Goal: Transaction & Acquisition: Download file/media

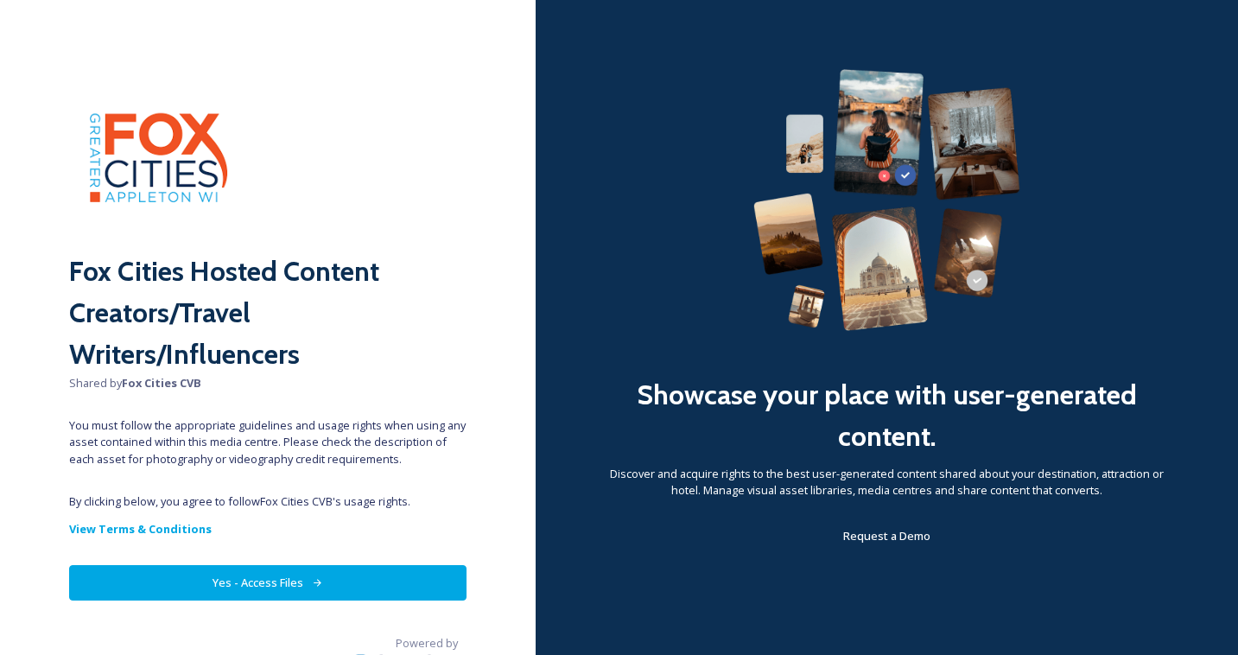
click at [334, 580] on button "Yes - Access Files" at bounding box center [268, 582] width 398 height 35
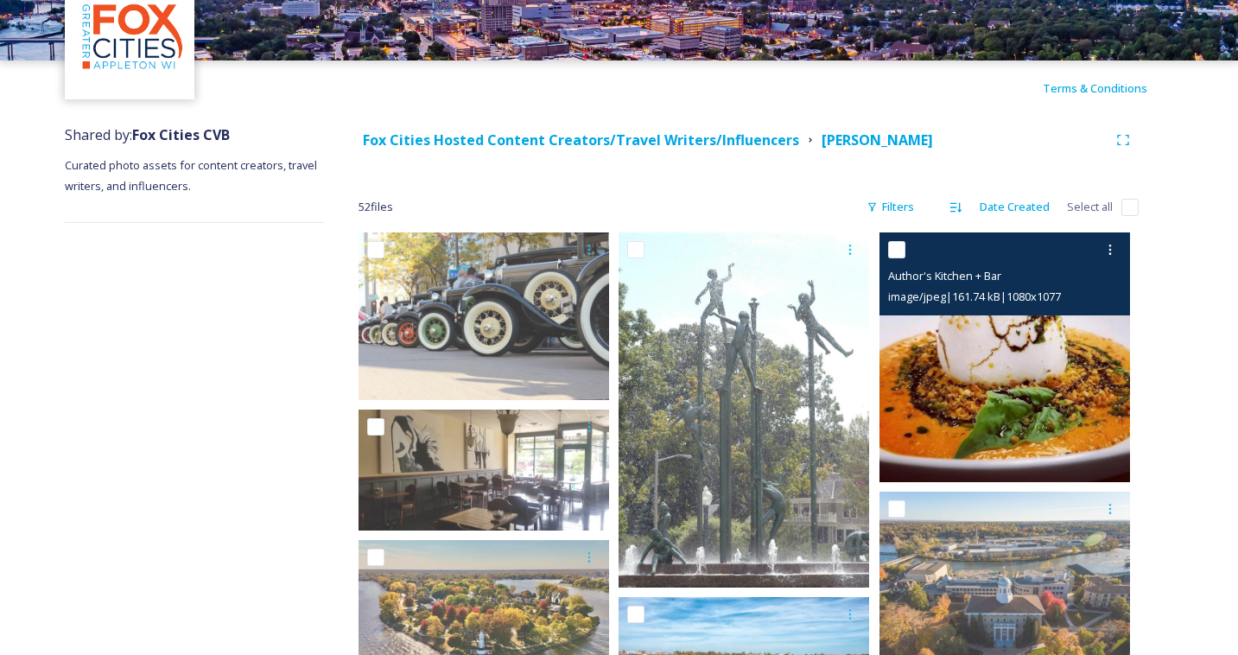
scroll to position [93, 0]
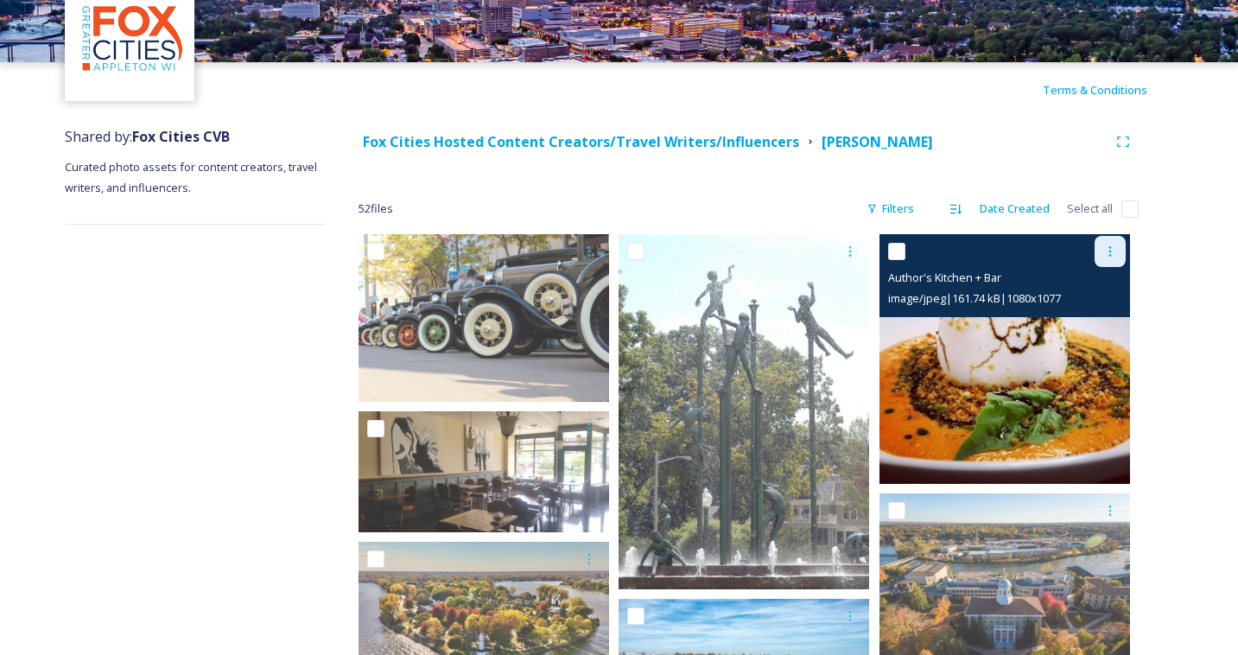
click at [1111, 251] on icon at bounding box center [1111, 251] width 3 height 10
click at [1098, 324] on span "Download" at bounding box center [1090, 323] width 53 height 16
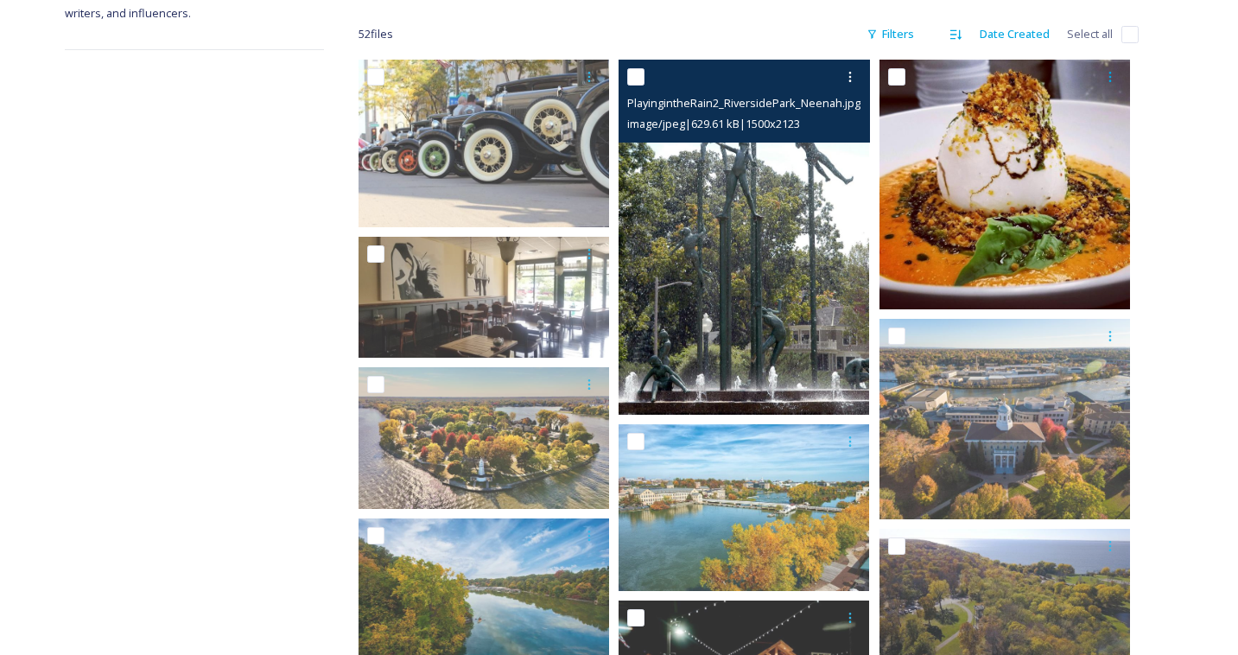
scroll to position [280, 0]
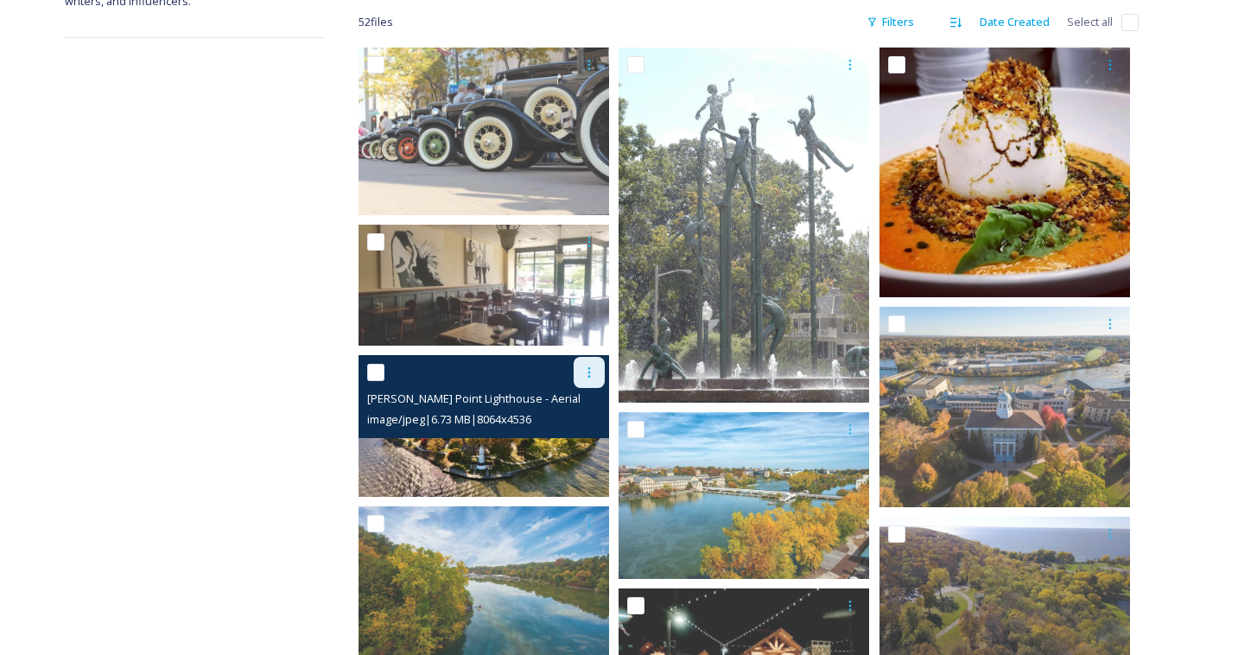
click at [588, 372] on icon at bounding box center [590, 373] width 14 height 14
click at [569, 441] on span "Download" at bounding box center [569, 444] width 53 height 16
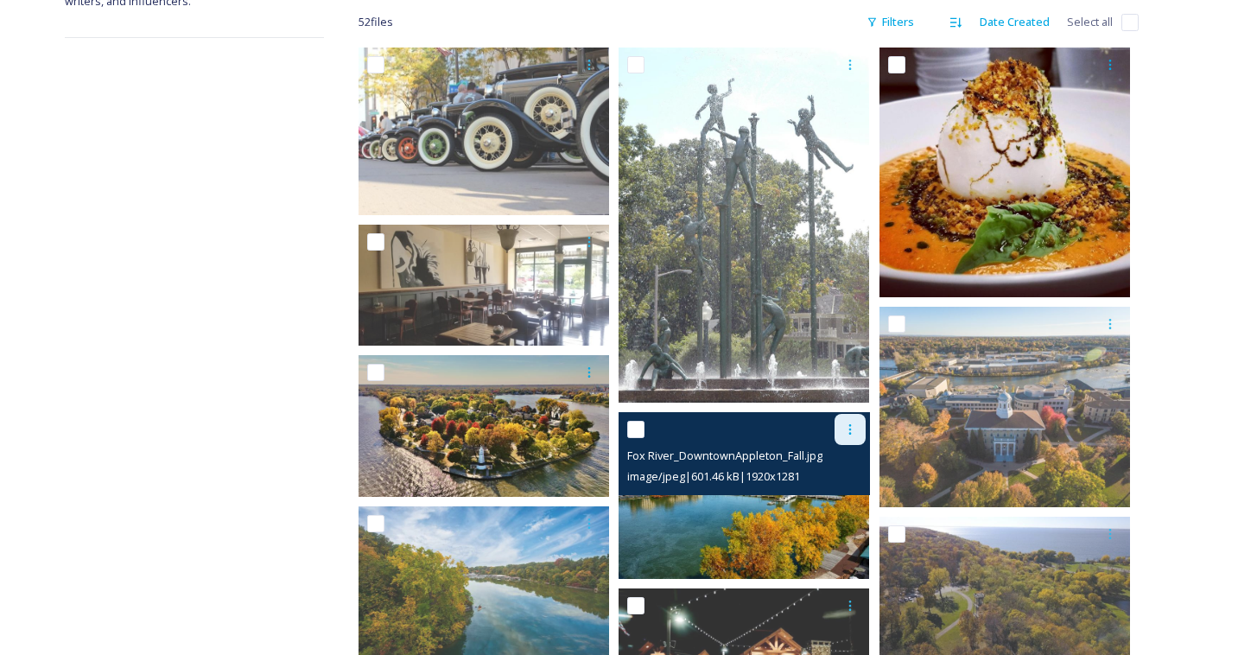
click at [852, 428] on icon at bounding box center [851, 430] width 14 height 14
click at [829, 501] on span "Download" at bounding box center [830, 501] width 53 height 16
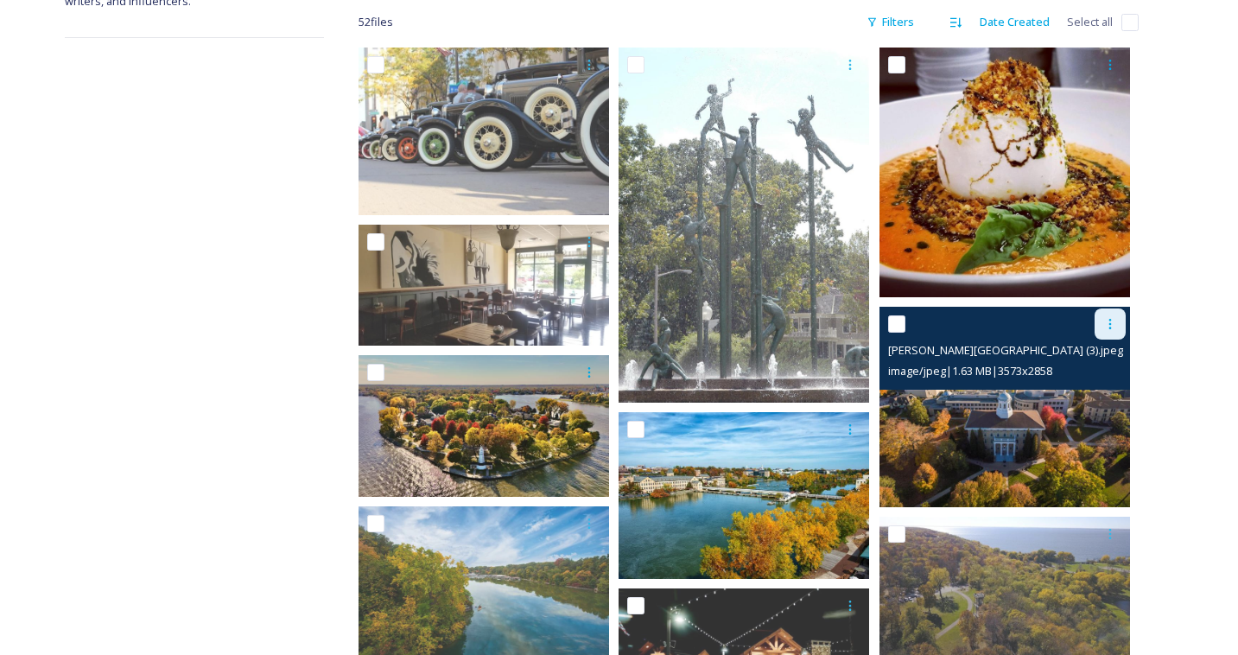
click at [1110, 326] on icon at bounding box center [1111, 324] width 14 height 14
click at [1087, 403] on span "Download" at bounding box center [1090, 396] width 53 height 16
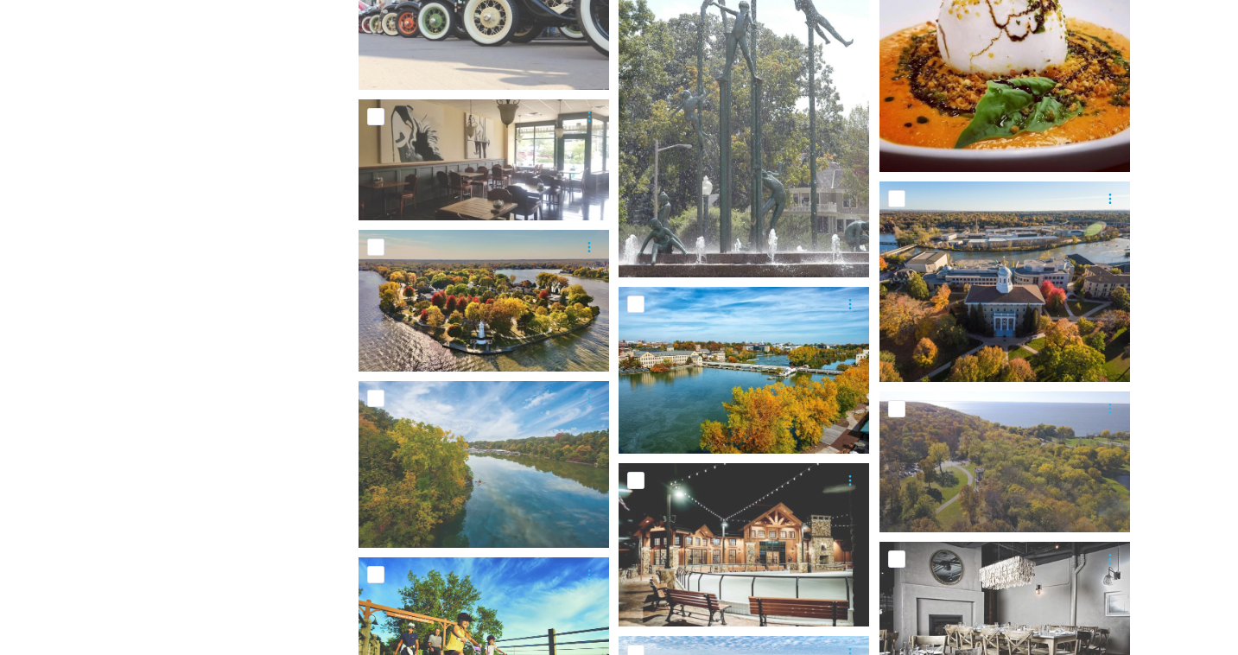
scroll to position [408, 0]
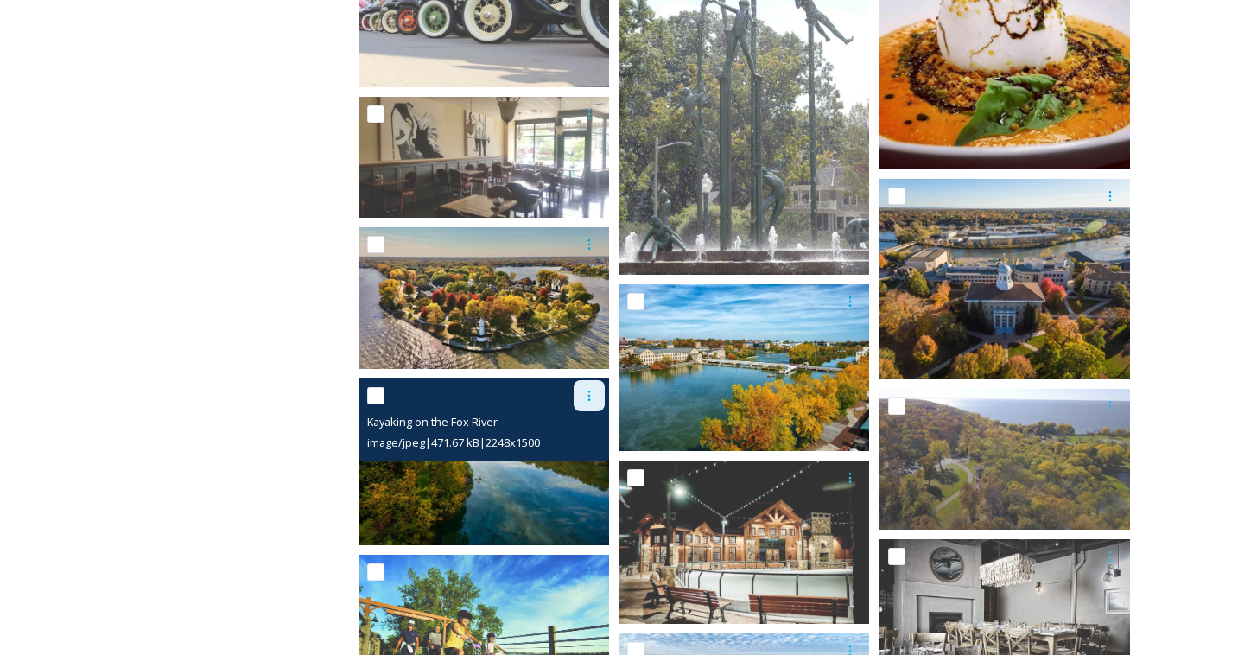
click at [588, 396] on icon at bounding box center [590, 396] width 14 height 14
click at [563, 459] on span "Download" at bounding box center [569, 467] width 53 height 16
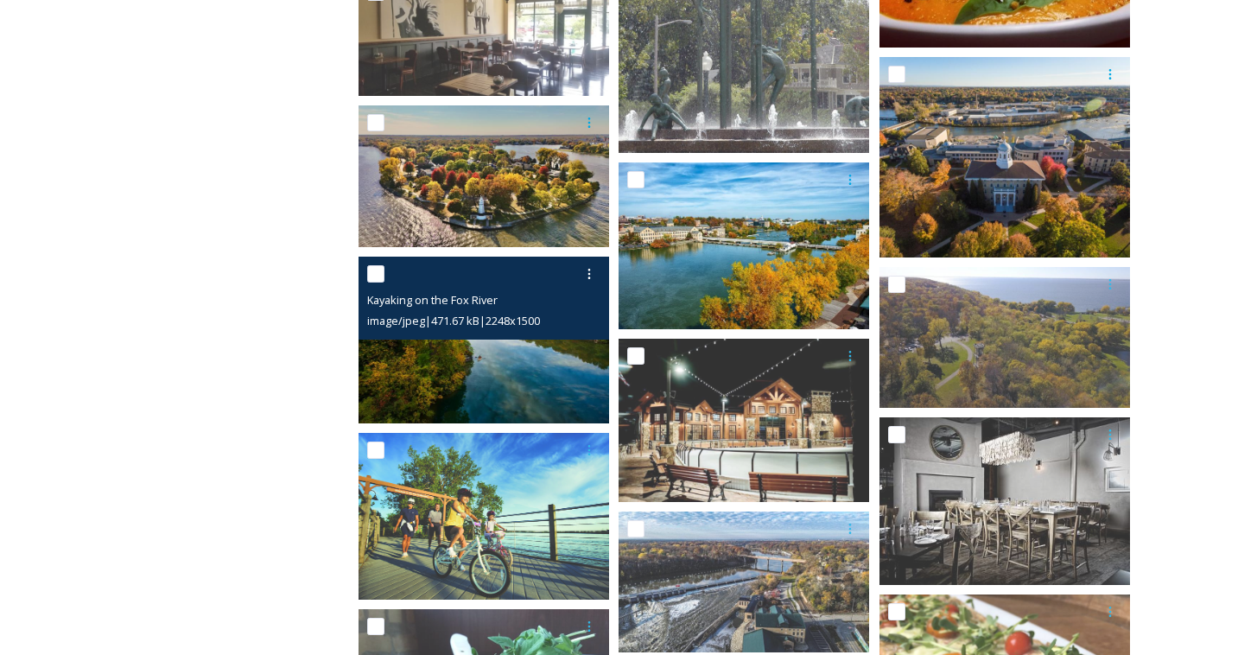
scroll to position [545, 0]
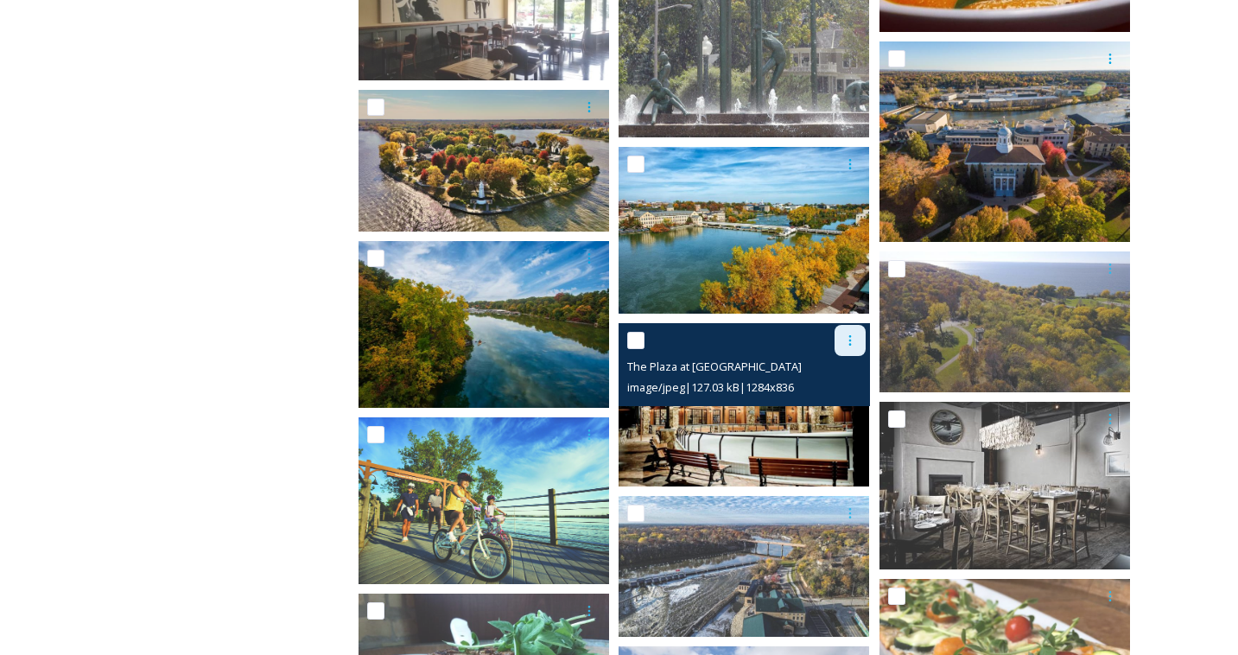
click at [850, 342] on icon at bounding box center [851, 341] width 14 height 14
click at [827, 408] on span "Download" at bounding box center [830, 412] width 53 height 16
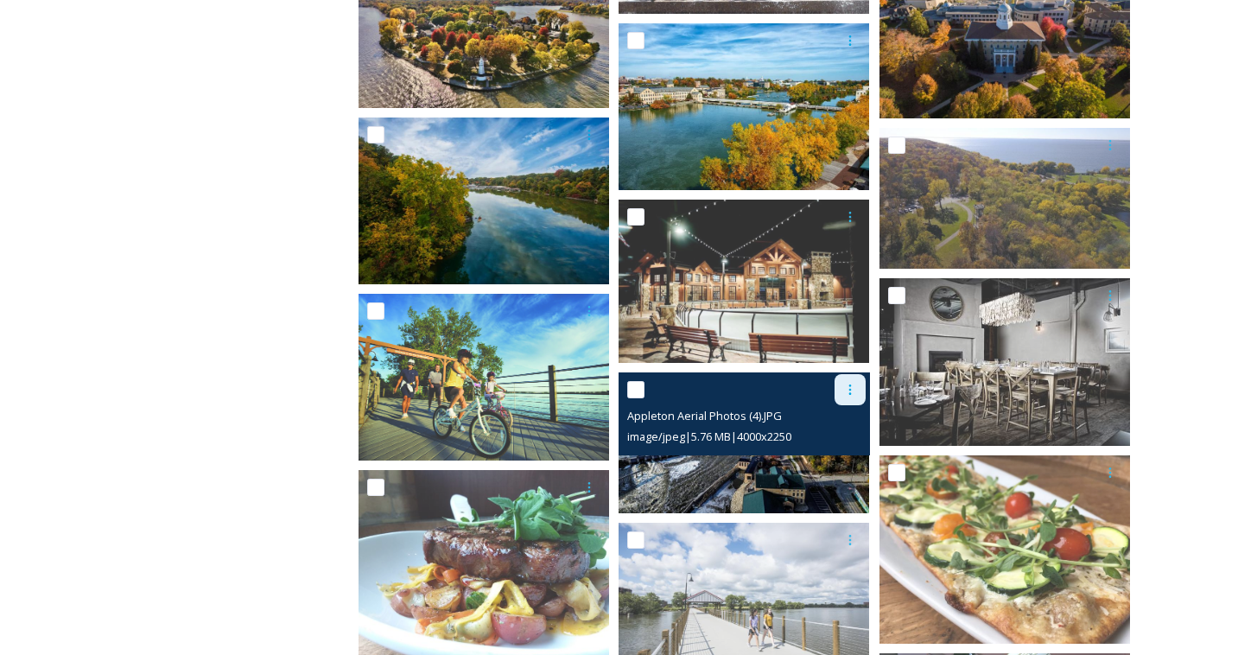
click at [849, 394] on icon at bounding box center [851, 390] width 14 height 14
click at [835, 455] on span "Download" at bounding box center [830, 461] width 53 height 16
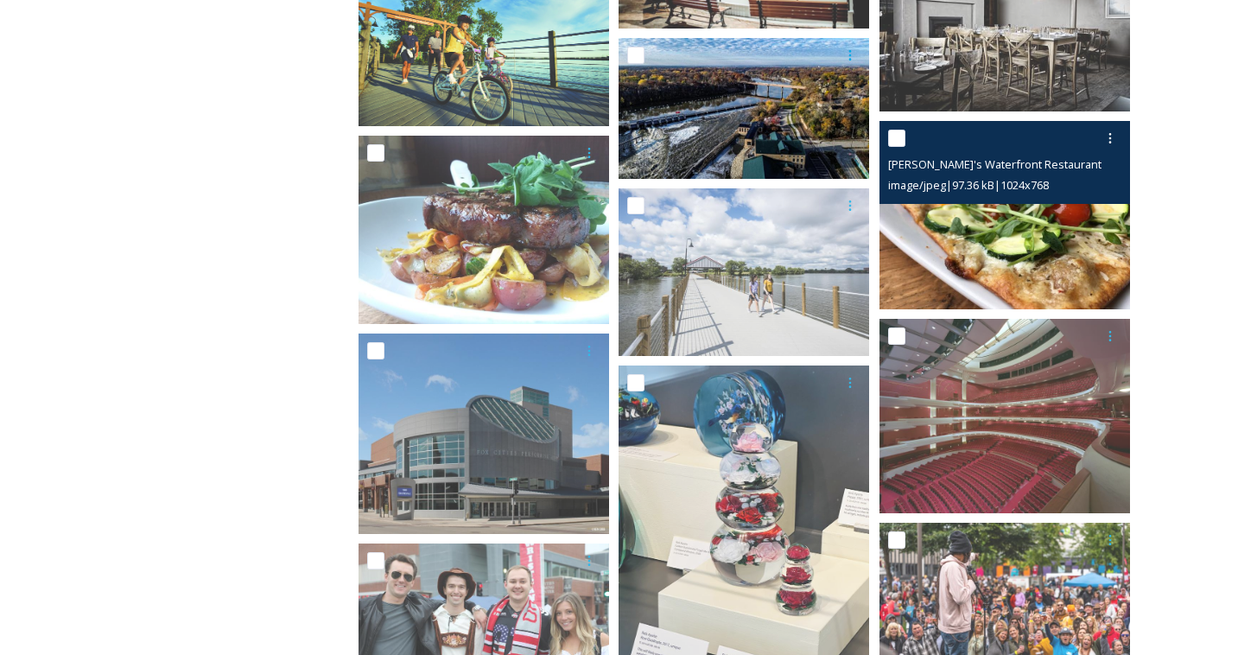
scroll to position [1007, 0]
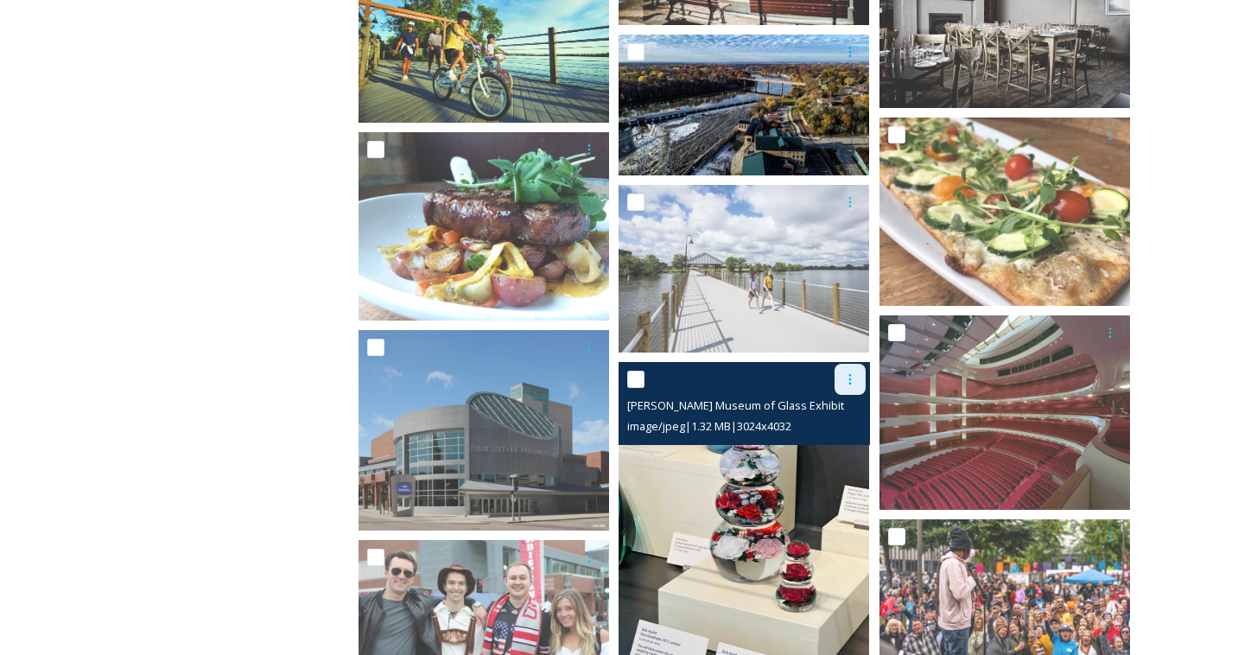
click at [849, 384] on icon at bounding box center [851, 379] width 14 height 14
click at [827, 450] on span "Download" at bounding box center [830, 450] width 53 height 16
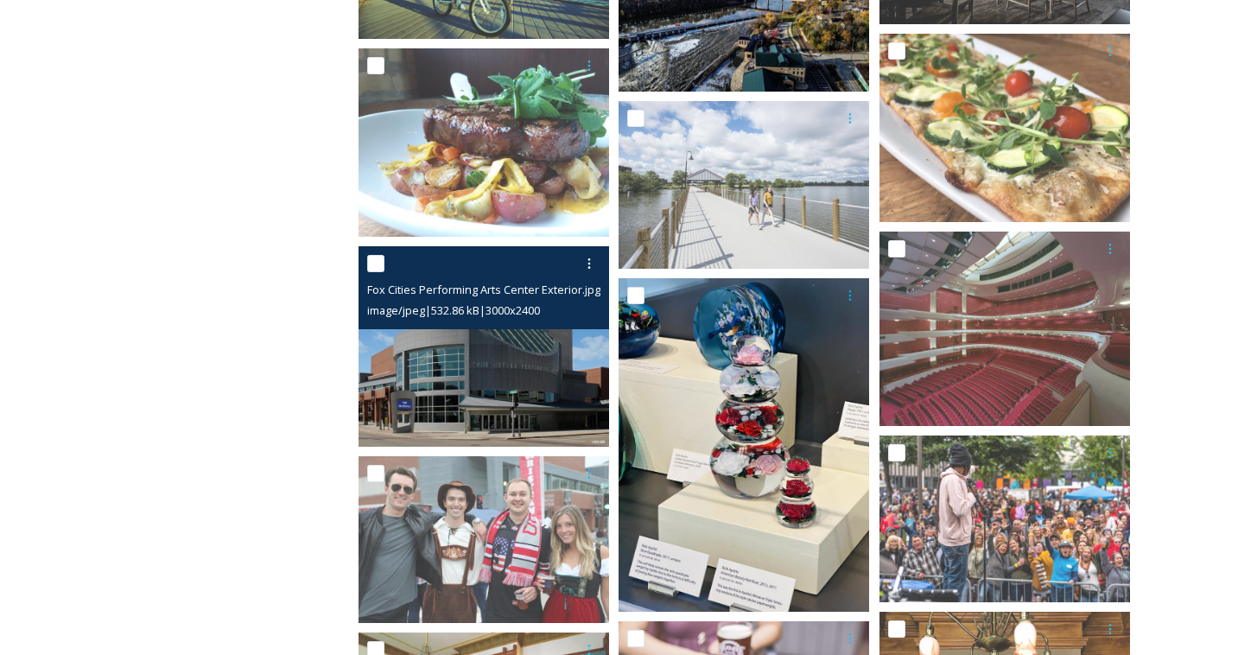
scroll to position [1142, 0]
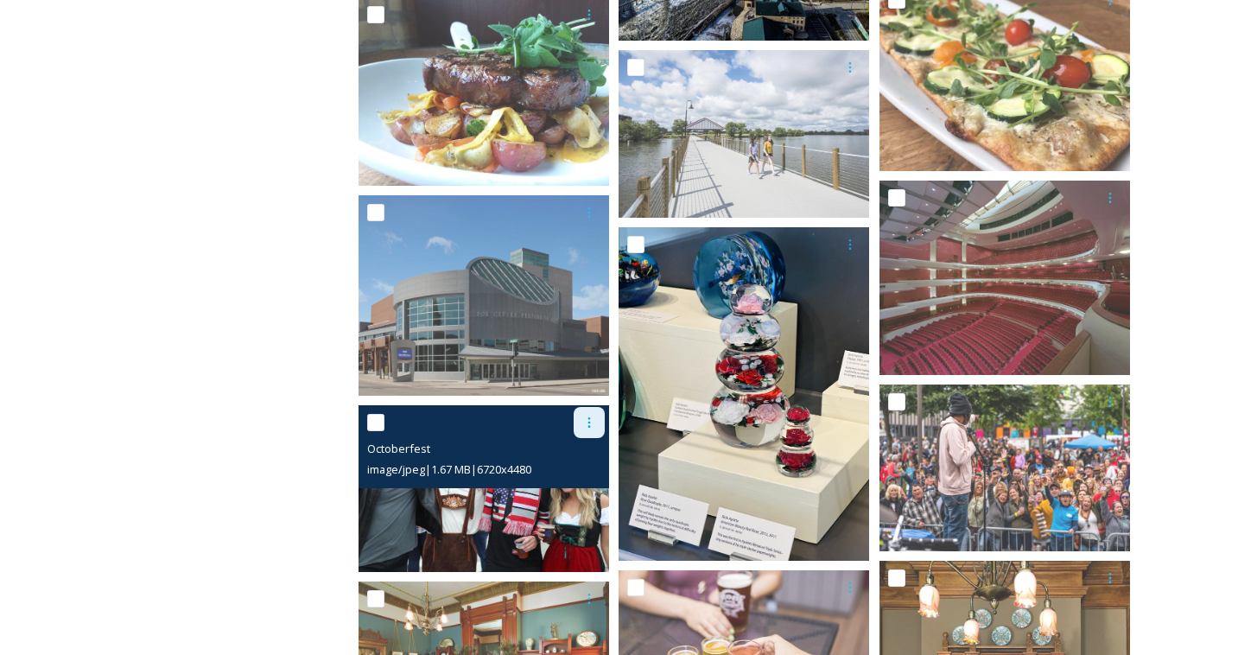
click at [589, 422] on icon at bounding box center [590, 422] width 3 height 10
click at [573, 485] on div "Download" at bounding box center [569, 494] width 70 height 34
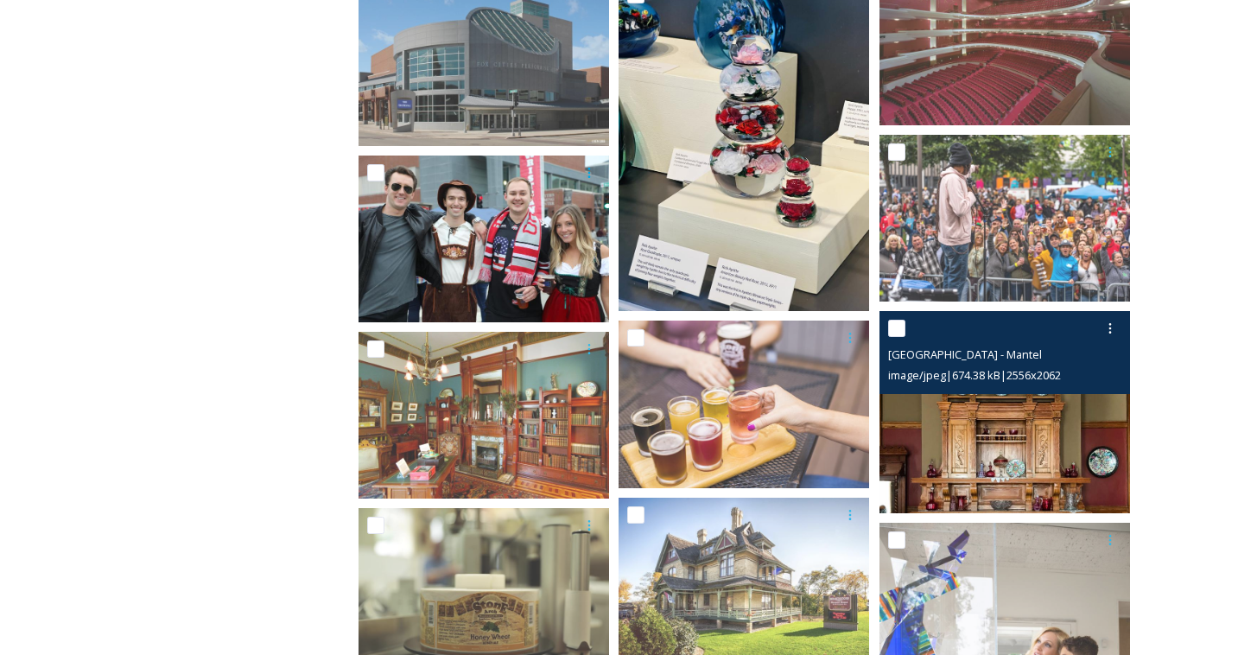
scroll to position [1426, 0]
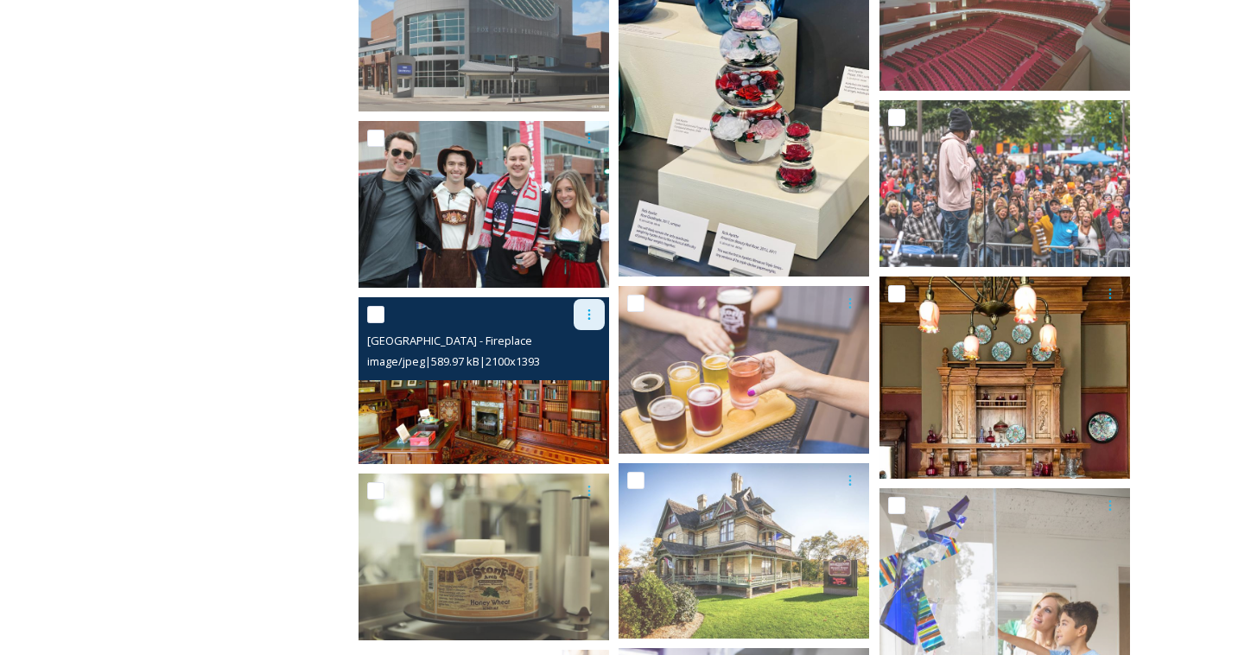
click at [588, 311] on icon at bounding box center [590, 315] width 14 height 14
click at [576, 381] on span "Download" at bounding box center [569, 386] width 53 height 16
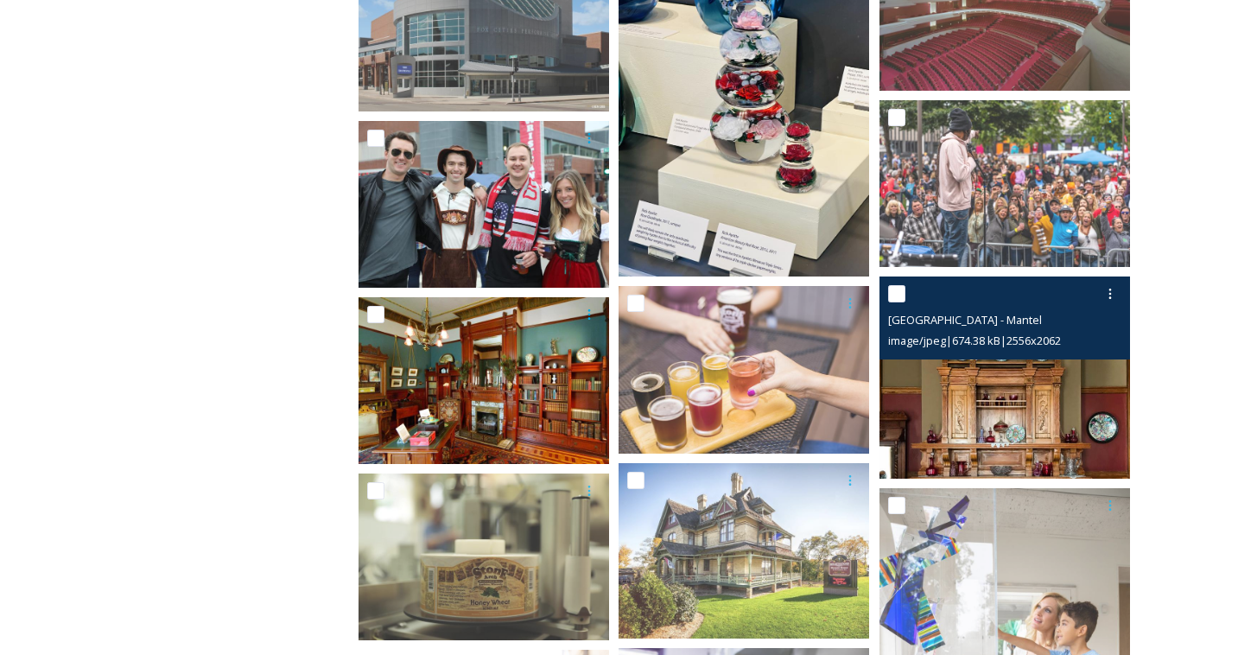
click at [1043, 413] on img at bounding box center [1005, 378] width 251 height 202
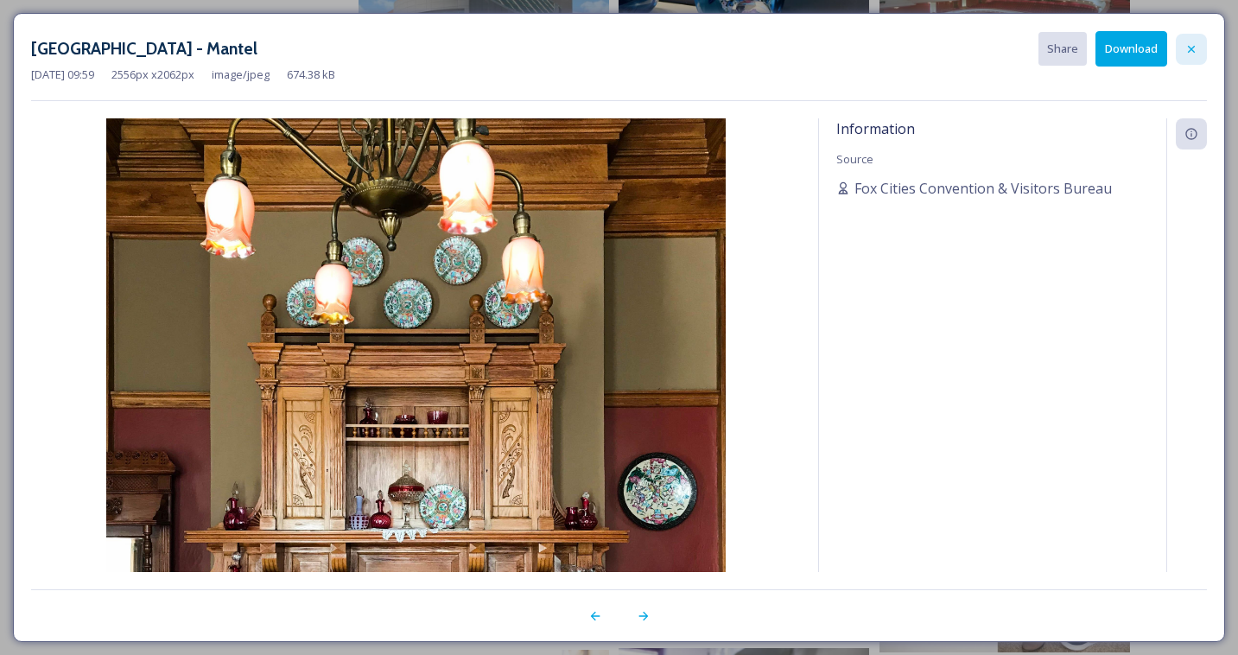
click at [1193, 48] on icon at bounding box center [1192, 49] width 14 height 14
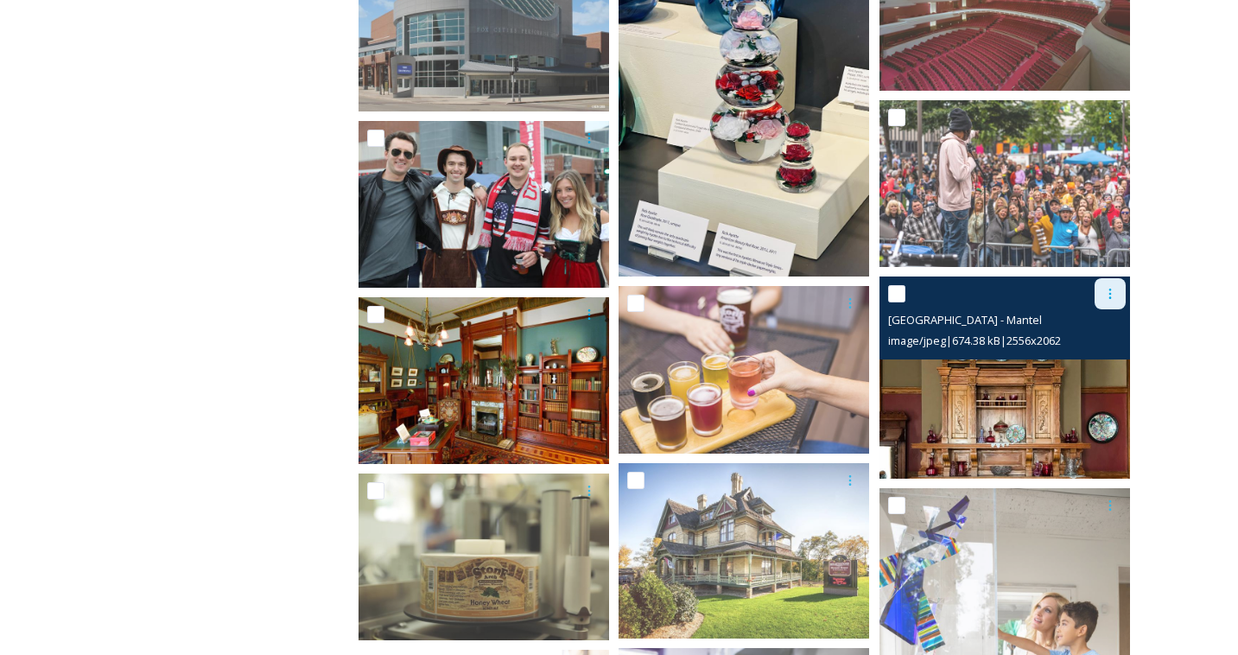
click at [1110, 293] on icon at bounding box center [1111, 294] width 14 height 14
click at [1086, 366] on span "Download" at bounding box center [1090, 366] width 53 height 16
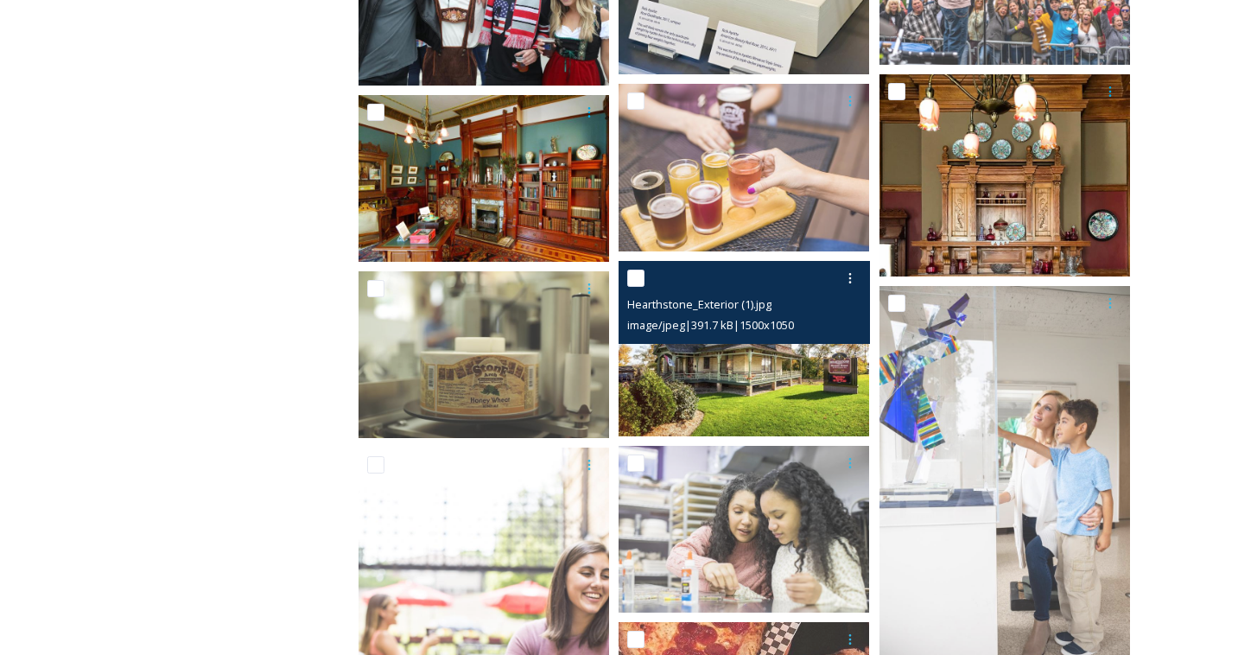
scroll to position [1643, 0]
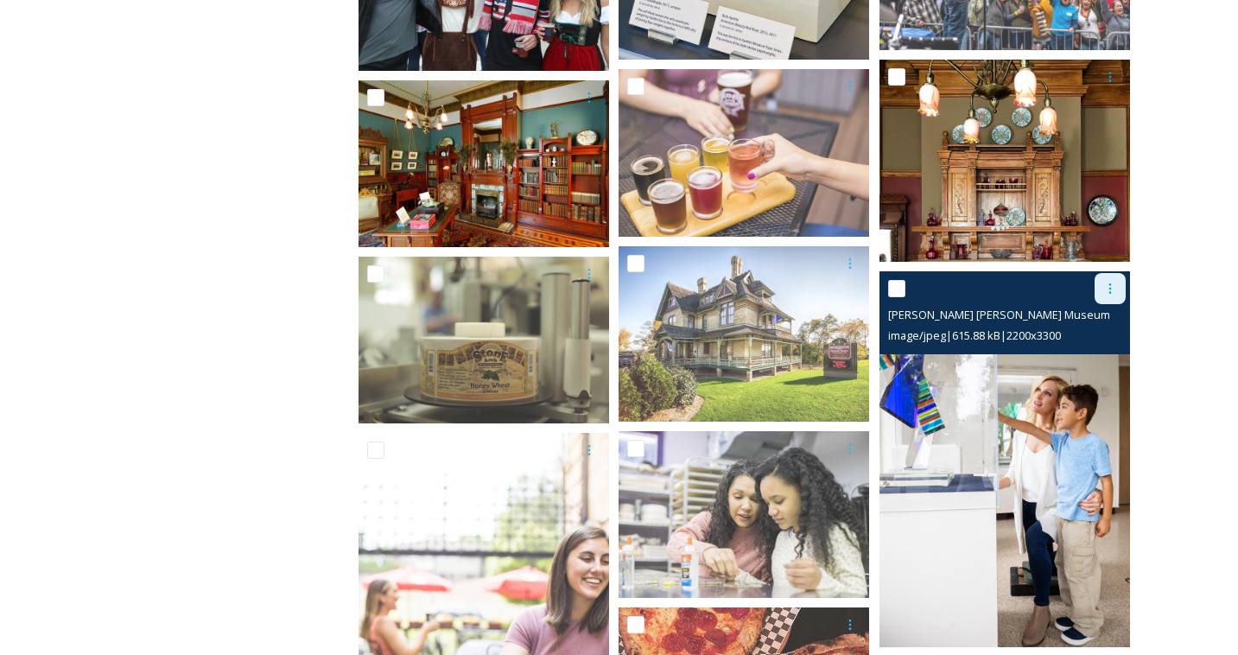
click at [1112, 290] on icon at bounding box center [1111, 289] width 14 height 14
click at [1076, 360] on span "Download" at bounding box center [1090, 360] width 53 height 16
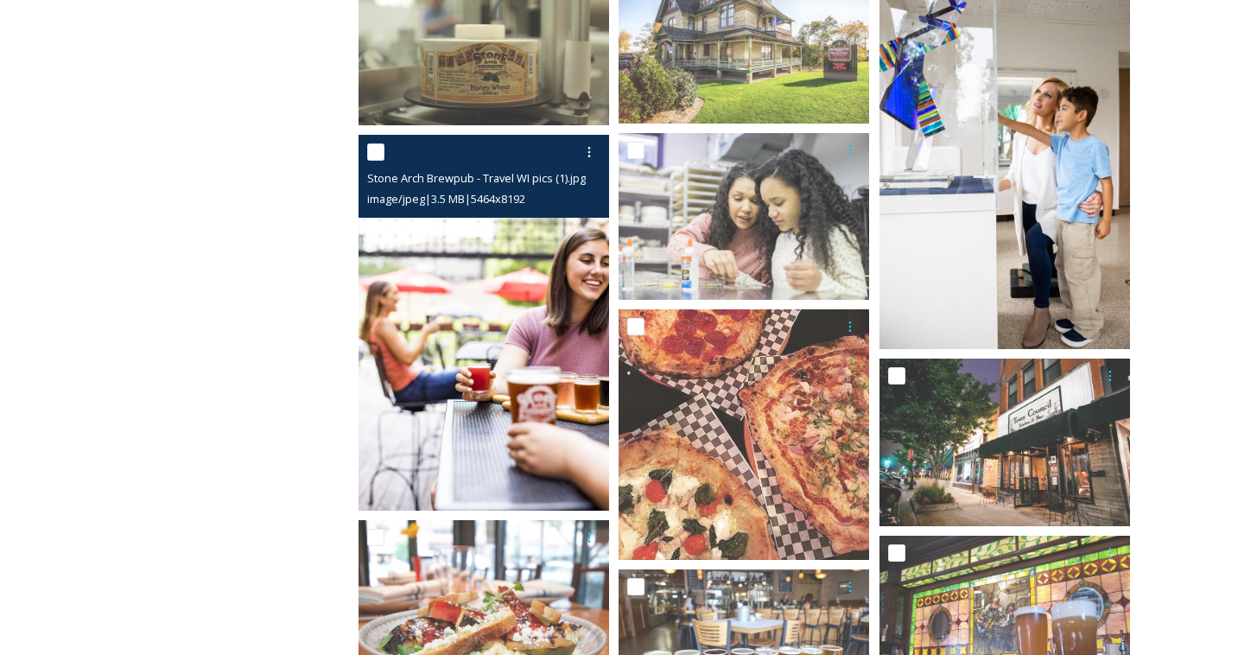
scroll to position [1940, 0]
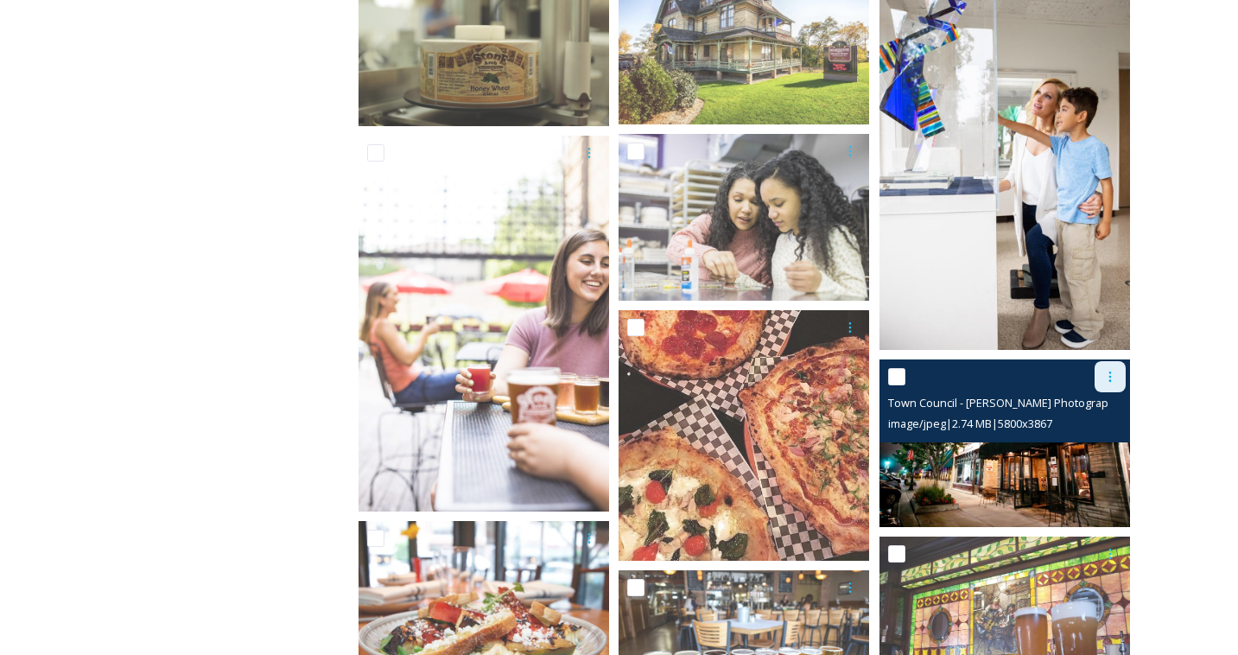
click at [1112, 375] on icon at bounding box center [1111, 377] width 14 height 14
click at [1091, 449] on span "Download" at bounding box center [1090, 448] width 53 height 16
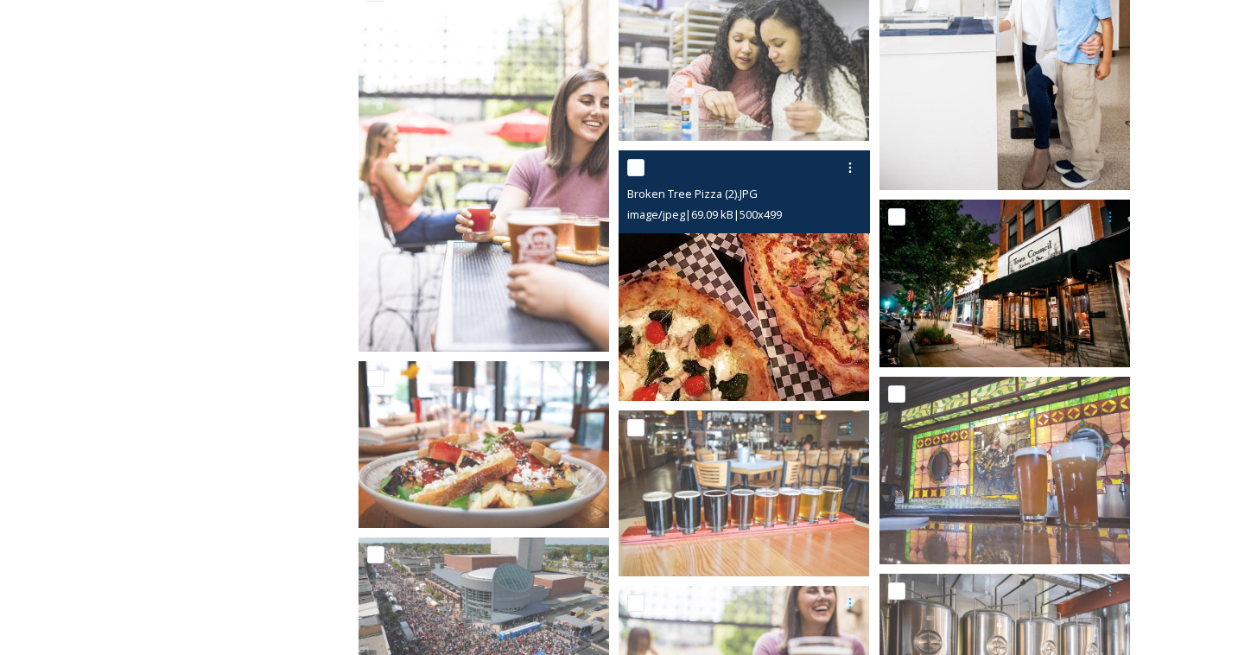
scroll to position [2101, 0]
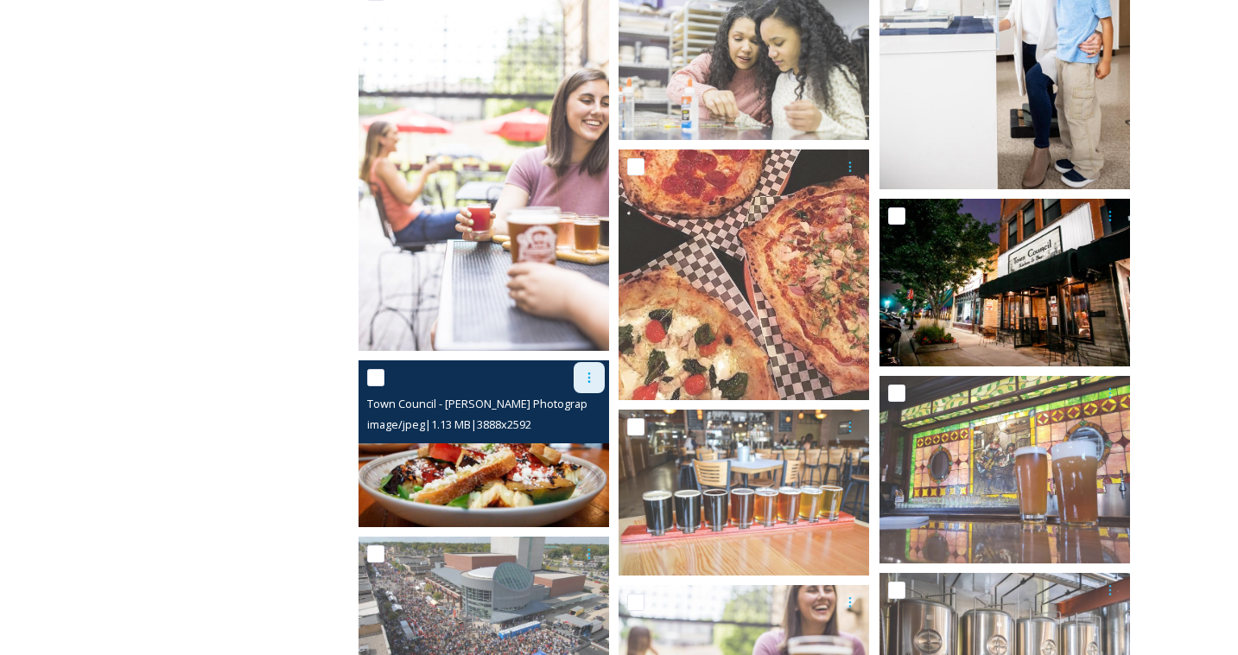
click at [590, 375] on icon at bounding box center [590, 378] width 14 height 14
click at [589, 446] on span "Download" at bounding box center [569, 449] width 53 height 16
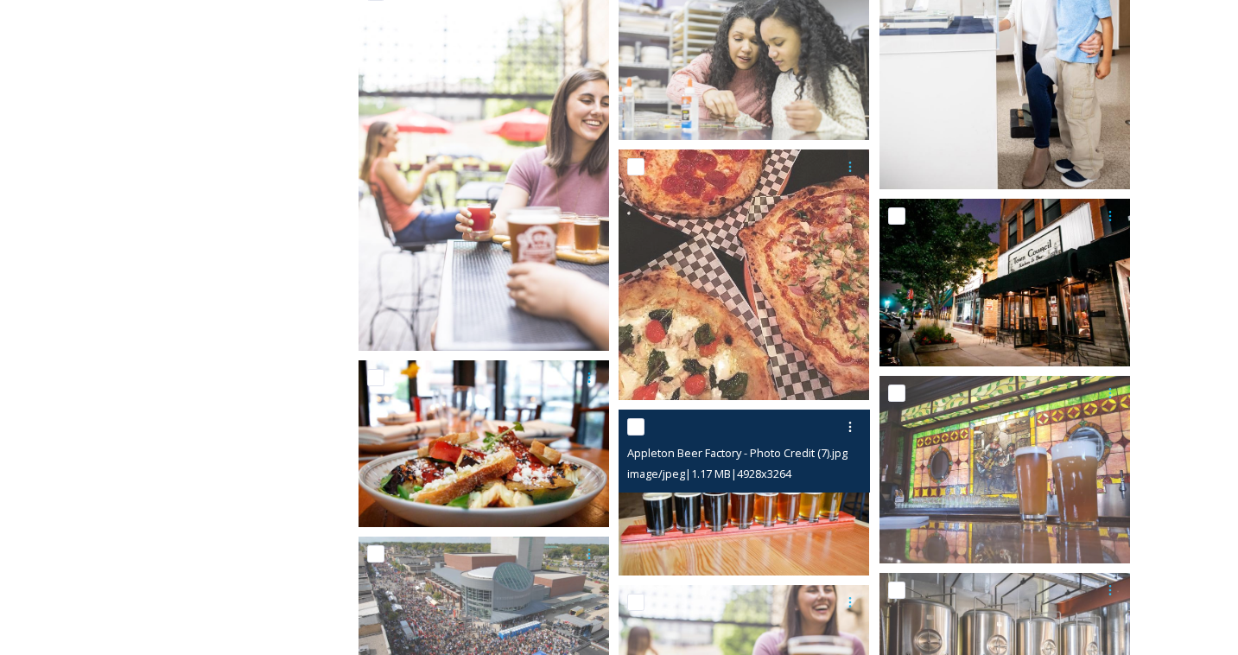
scroll to position [2190, 0]
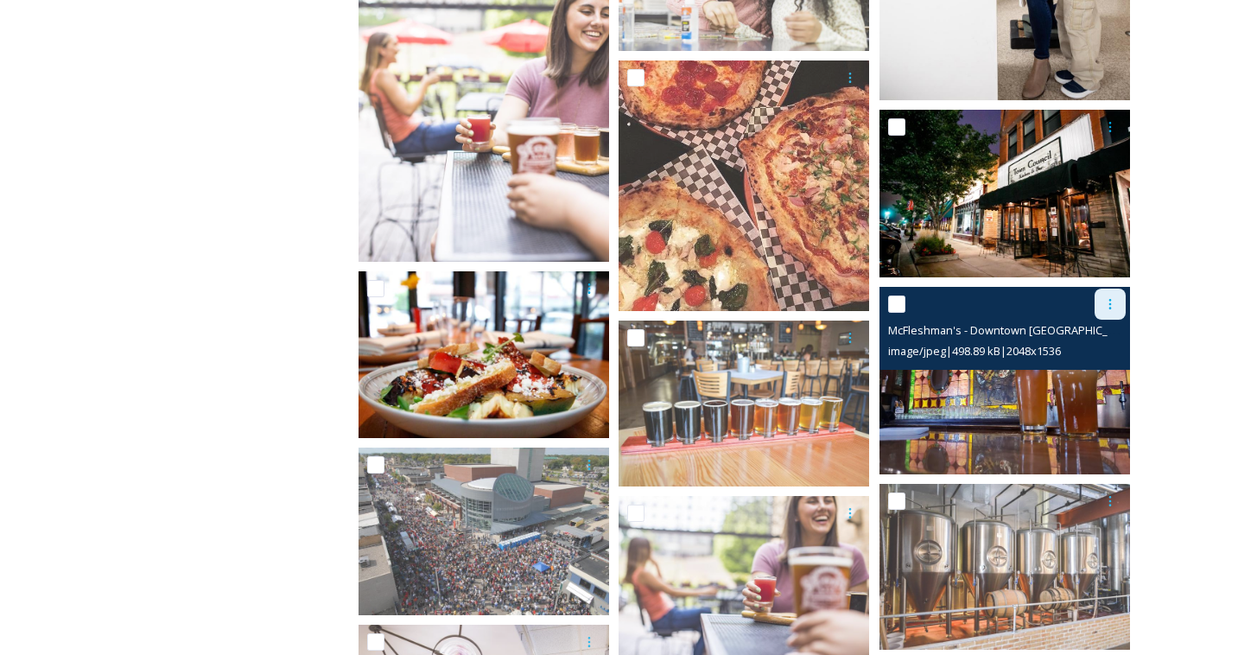
click at [1115, 305] on icon at bounding box center [1111, 304] width 14 height 14
click at [1070, 376] on span "Download" at bounding box center [1090, 375] width 53 height 16
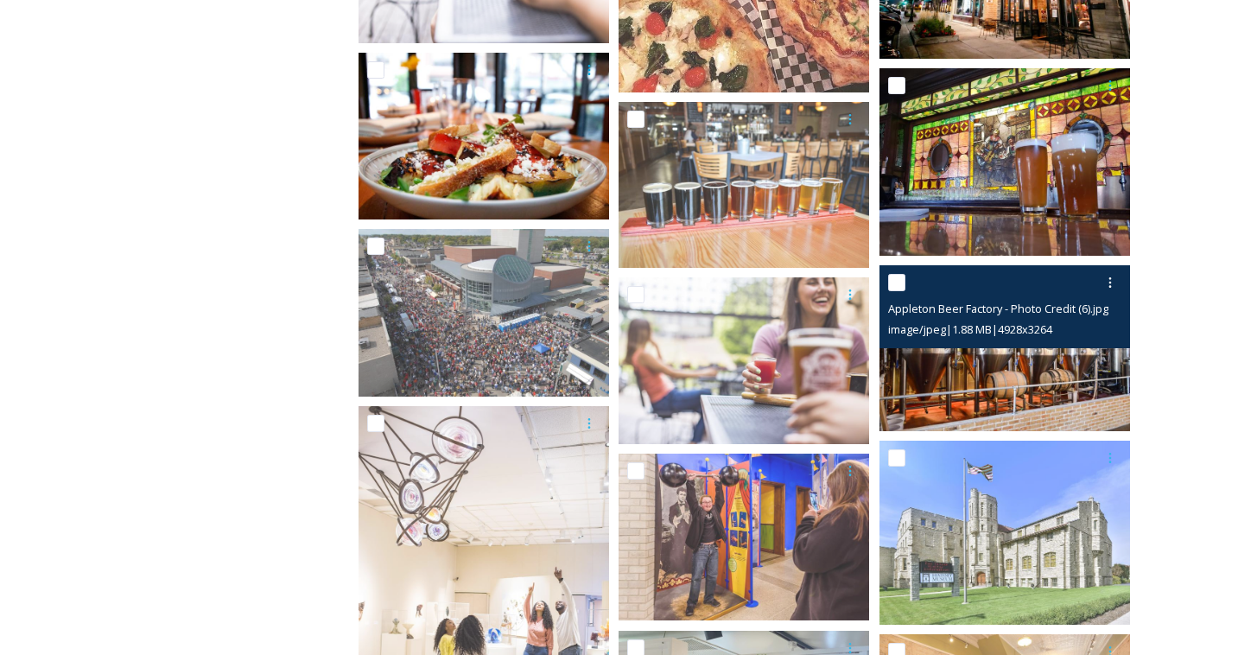
scroll to position [2410, 0]
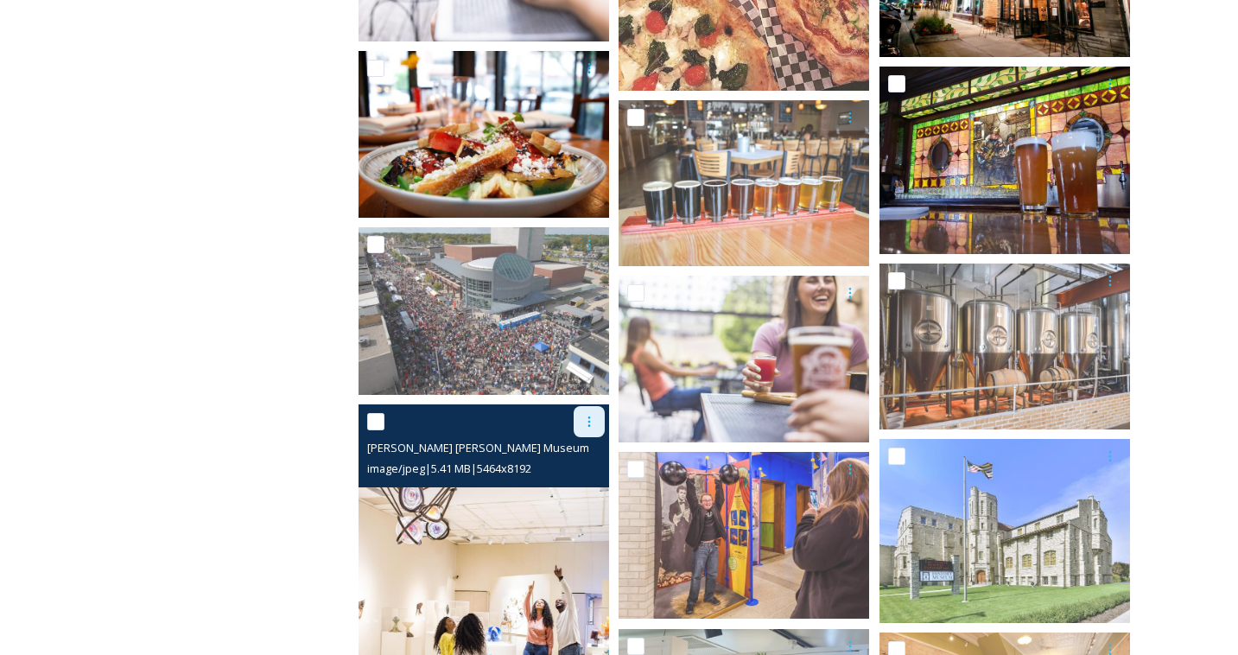
click at [589, 420] on icon at bounding box center [590, 422] width 14 height 14
click at [563, 486] on span "Download" at bounding box center [569, 493] width 53 height 16
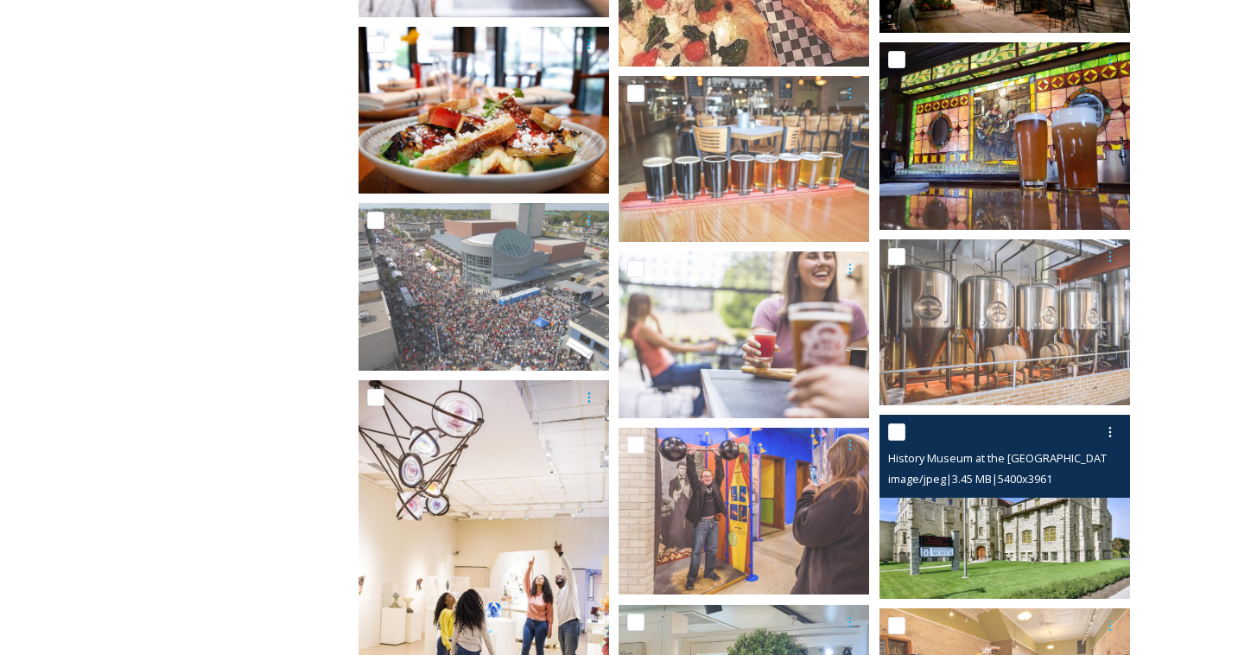
scroll to position [2434, 0]
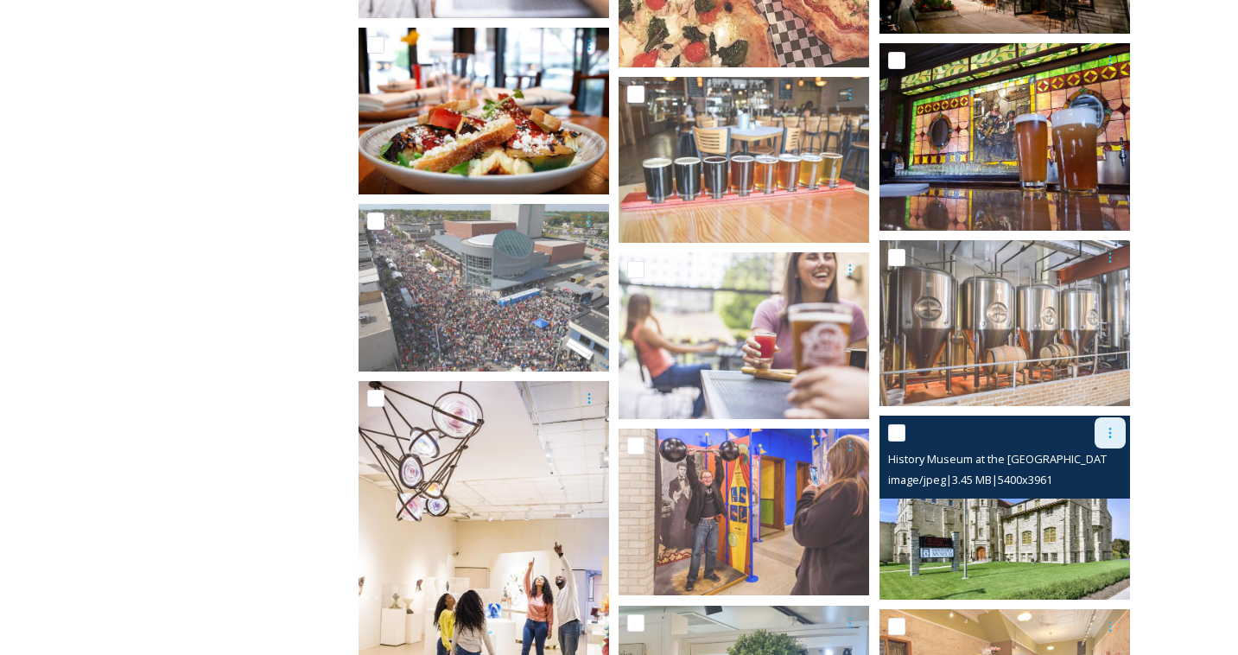
click at [1110, 434] on icon at bounding box center [1111, 433] width 14 height 14
click at [1081, 497] on span "Download" at bounding box center [1090, 504] width 53 height 16
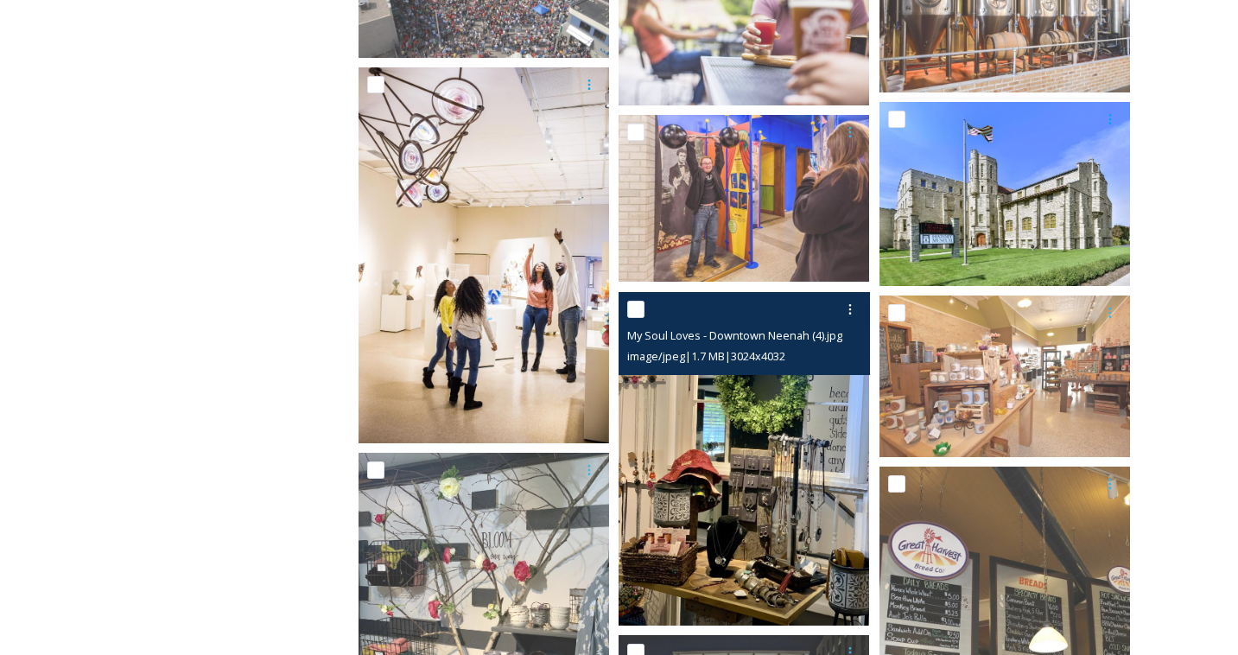
scroll to position [2748, 0]
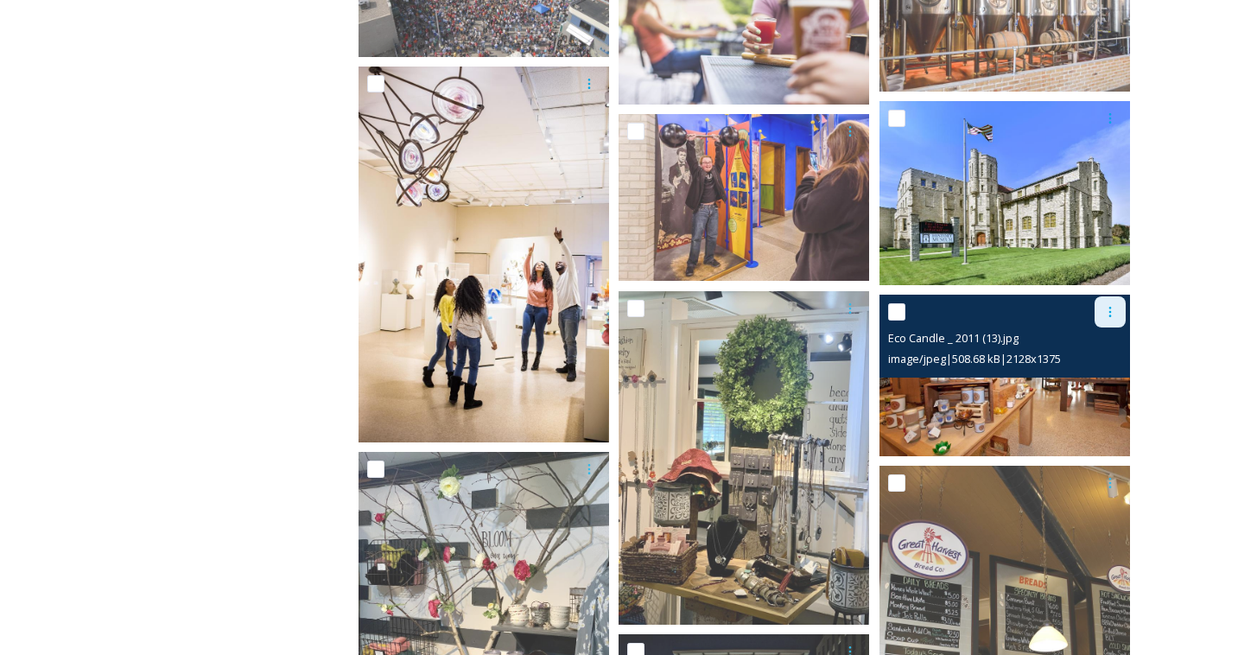
click at [1109, 313] on icon at bounding box center [1111, 312] width 14 height 14
click at [1076, 383] on span "Download" at bounding box center [1090, 383] width 53 height 16
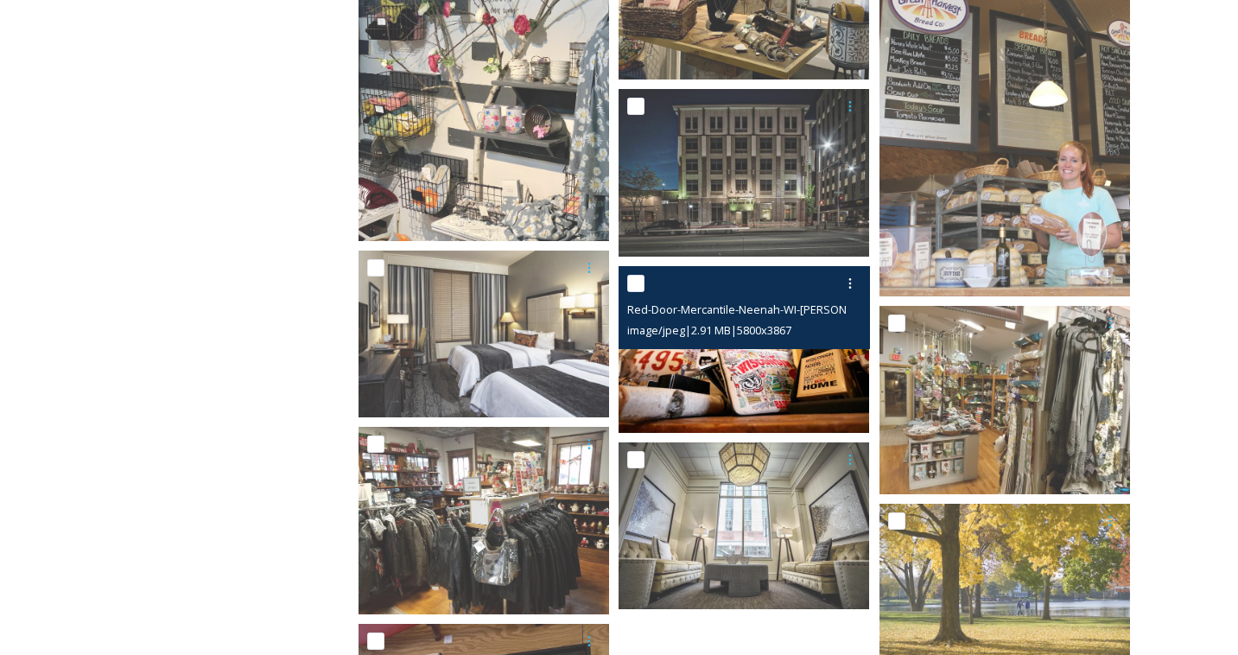
scroll to position [3291, 0]
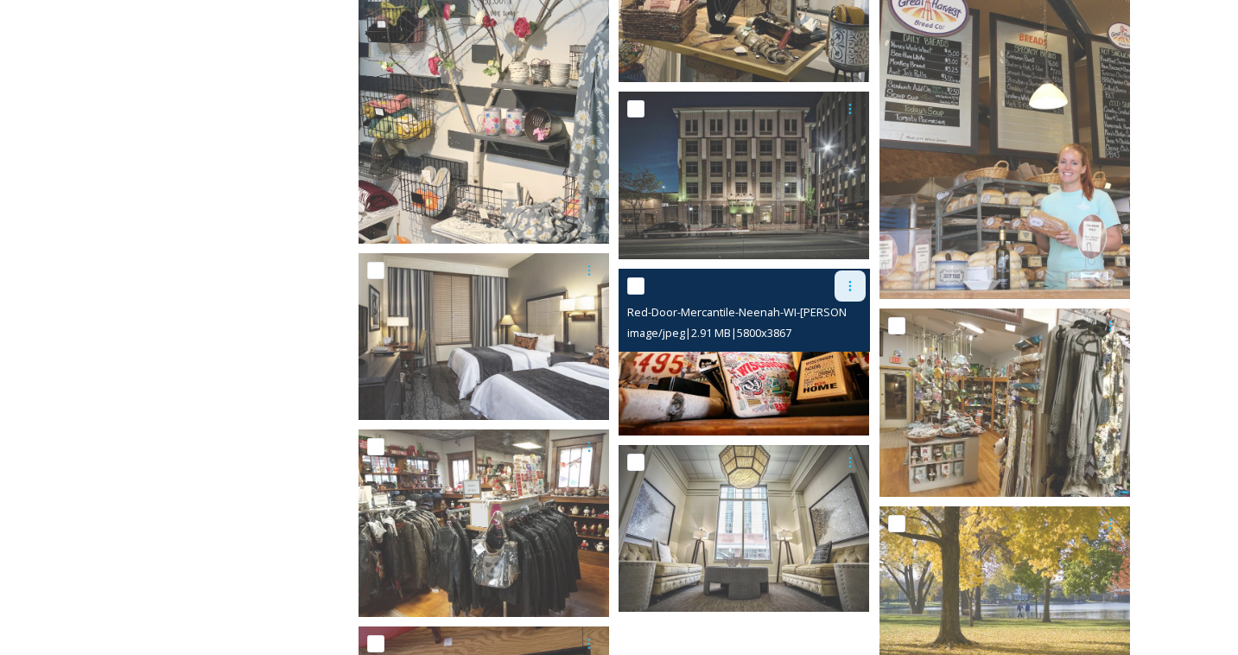
click at [852, 288] on icon at bounding box center [851, 286] width 14 height 14
click at [833, 350] on span "Download" at bounding box center [830, 357] width 53 height 16
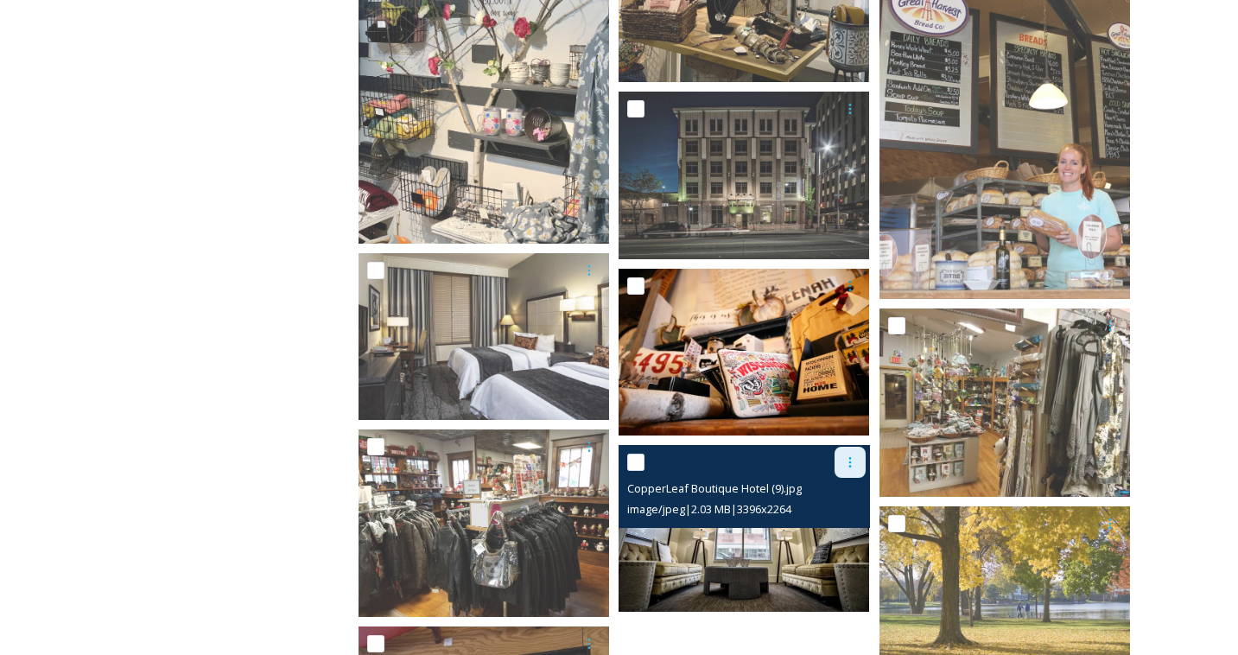
click at [850, 467] on icon at bounding box center [850, 462] width 3 height 10
click at [828, 531] on span "Download" at bounding box center [830, 533] width 53 height 16
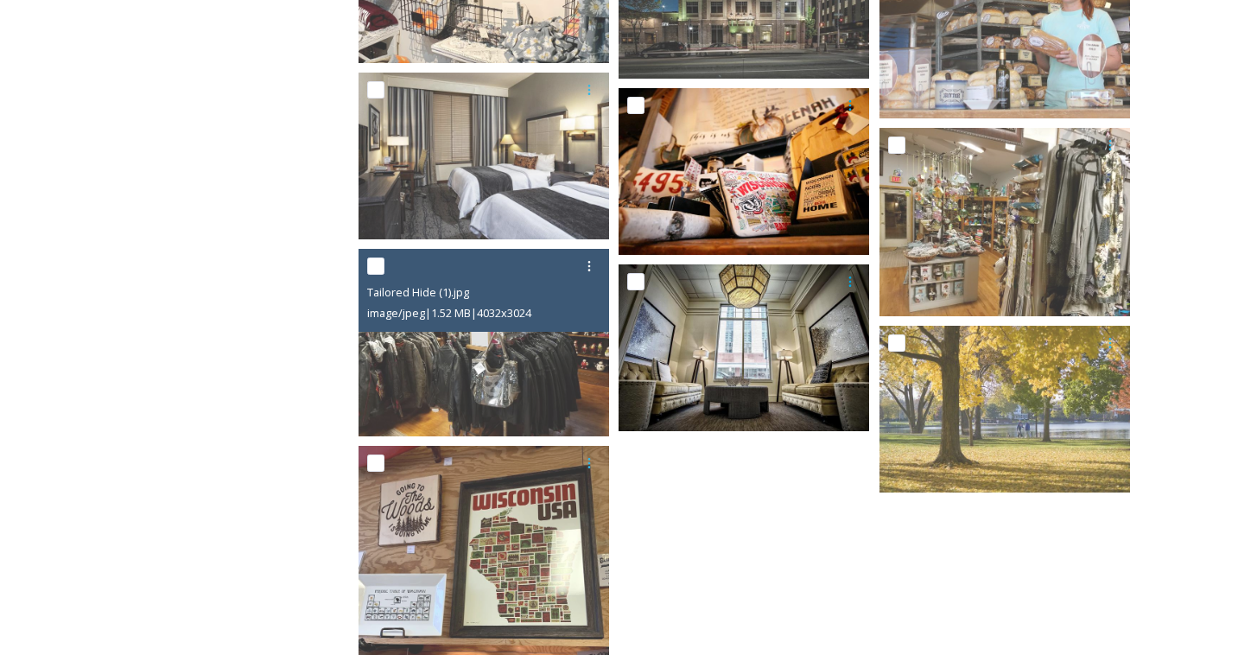
scroll to position [3479, 0]
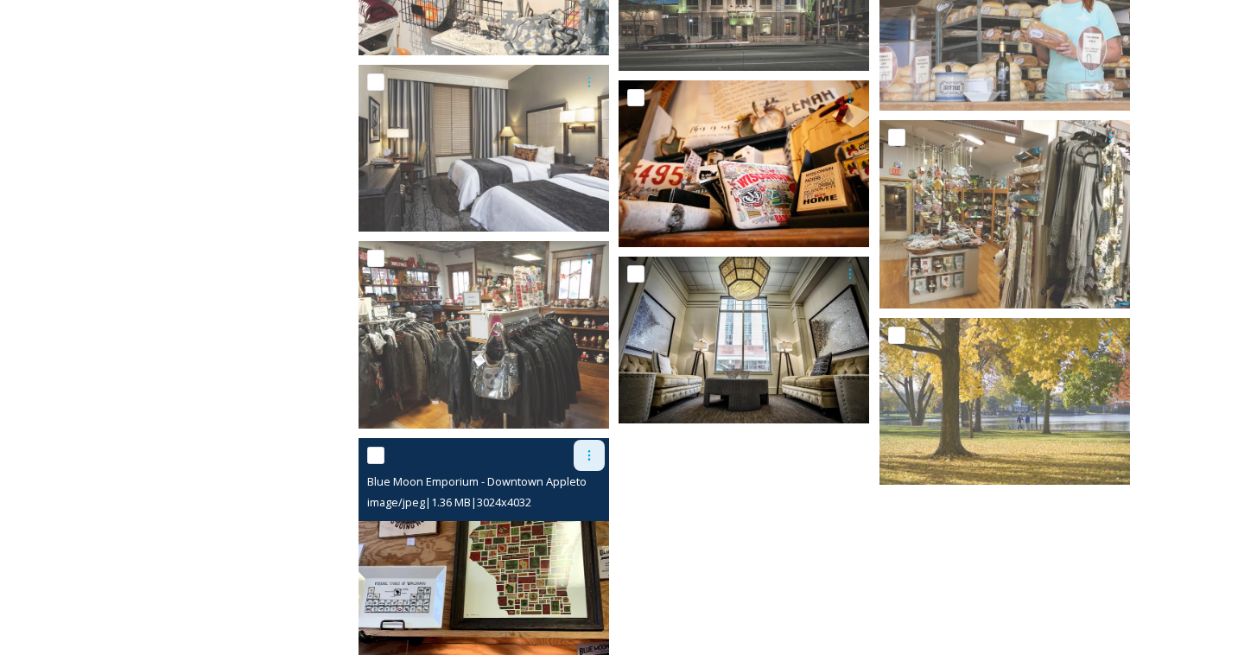
click at [590, 458] on icon at bounding box center [590, 456] width 14 height 14
click at [572, 526] on span "Download" at bounding box center [569, 527] width 53 height 16
